Goal: Information Seeking & Learning: Learn about a topic

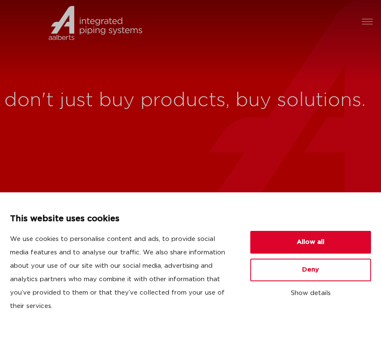
click at [366, 23] on div at bounding box center [366, 22] width 11 height 10
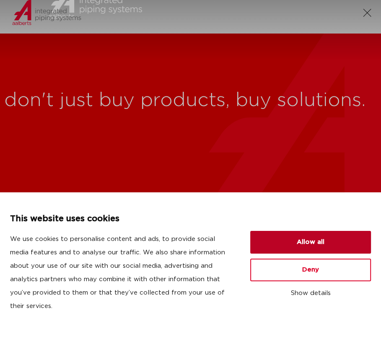
click at [320, 247] on button "Allow all" at bounding box center [310, 242] width 121 height 23
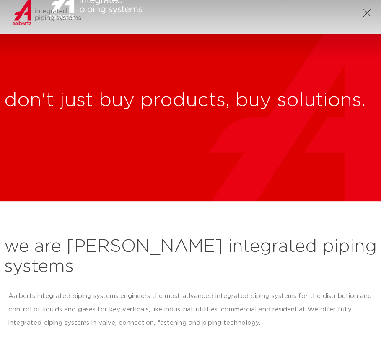
click at [374, 14] on div at bounding box center [286, 6] width 191 height 54
click at [366, 14] on div at bounding box center [366, 13] width 11 height 10
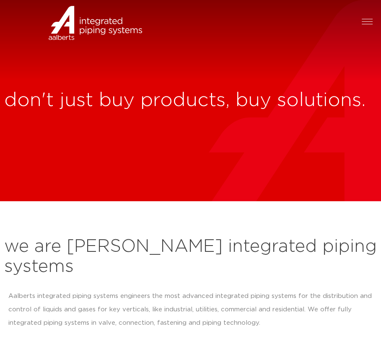
click at [360, 23] on div at bounding box center [286, 27] width 191 height 54
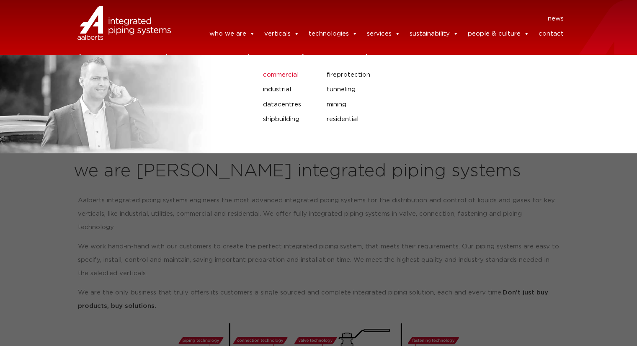
click at [295, 79] on link "commercial" at bounding box center [288, 75] width 51 height 11
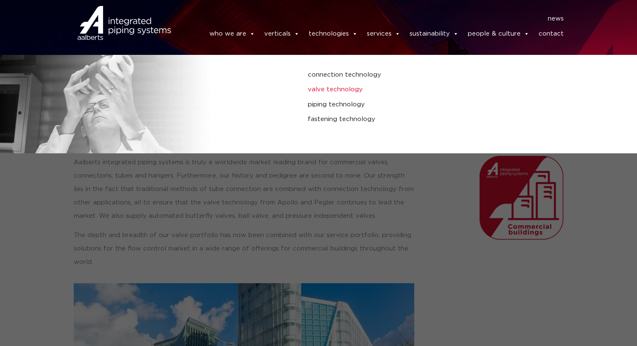
click at [348, 90] on link "valve technology" at bounding box center [427, 89] width 239 height 11
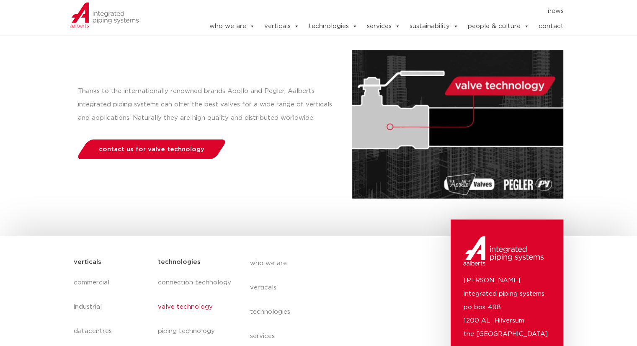
scroll to position [22, 0]
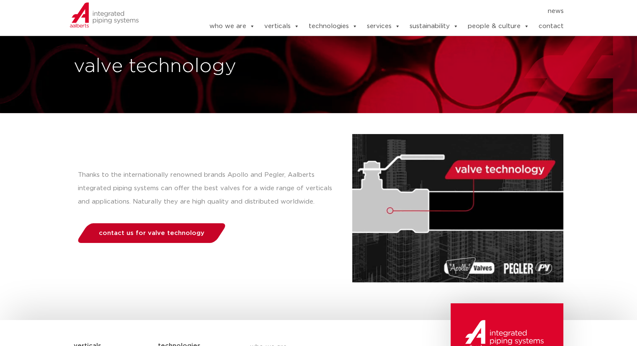
click at [184, 234] on span "contact us for valve technology" at bounding box center [152, 233] width 106 height 6
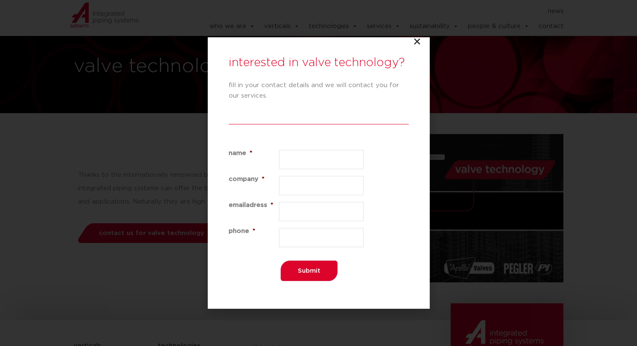
click at [415, 41] on icon "Close" at bounding box center [417, 41] width 8 height 8
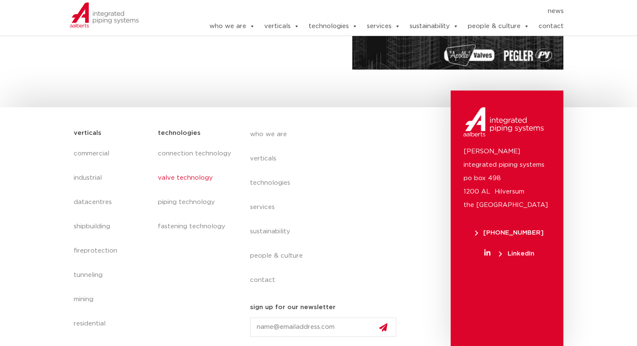
scroll to position [236, 0]
